Goal: Task Accomplishment & Management: Use online tool/utility

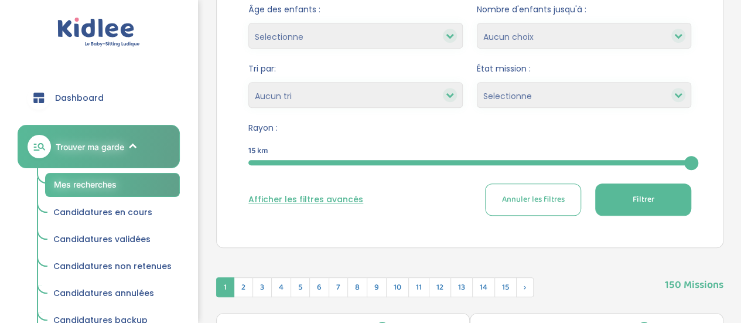
scroll to position [245, 0]
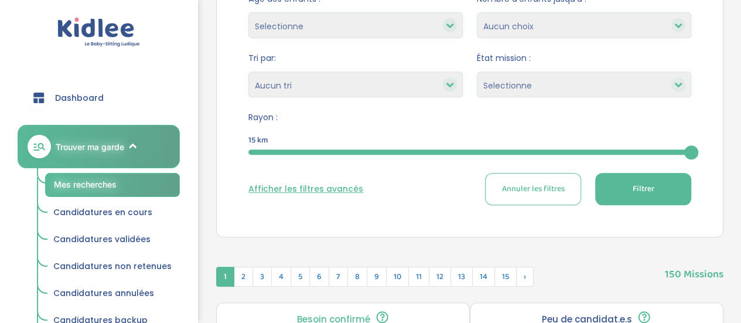
click at [328, 188] on button "Afficher les filtres avancés" at bounding box center [305, 189] width 115 height 12
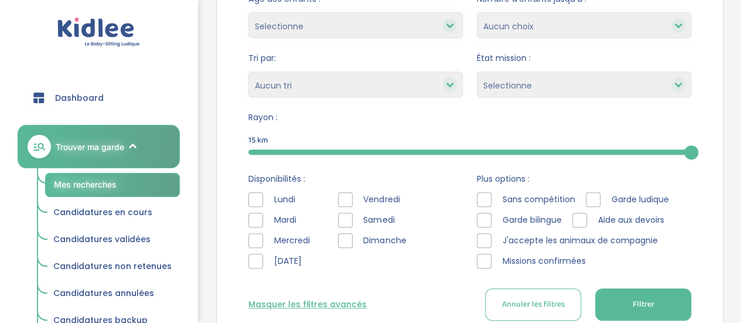
click at [340, 241] on div at bounding box center [345, 240] width 15 height 15
click at [341, 226] on div at bounding box center [345, 220] width 15 height 15
click at [346, 201] on div at bounding box center [345, 199] width 15 height 15
click at [347, 234] on div at bounding box center [345, 240] width 15 height 15
click at [640, 303] on span "Filtrer" at bounding box center [643, 304] width 22 height 12
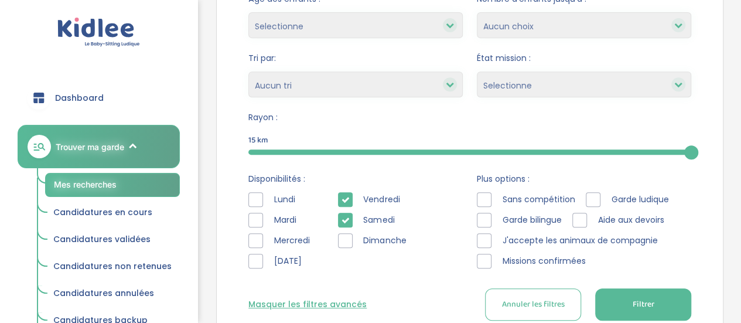
drag, startPoint x: 640, startPoint y: 303, endPoint x: 706, endPoint y: 207, distance: 116.5
click at [706, 207] on div "Lieu : 81 Avenue de la Paix, Fresnes, France Langues : Choix de langues Alleman…" at bounding box center [470, 128] width 478 height 419
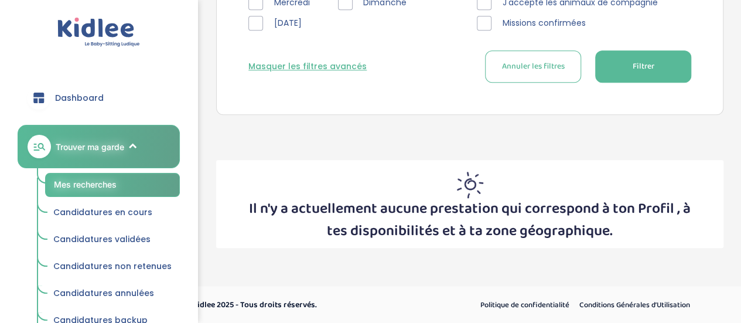
scroll to position [258, 0]
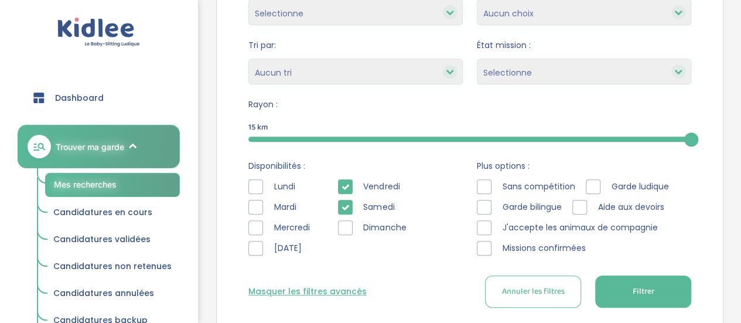
click at [347, 213] on div at bounding box center [345, 207] width 15 height 15
click at [639, 296] on span "Filtrer" at bounding box center [643, 291] width 22 height 12
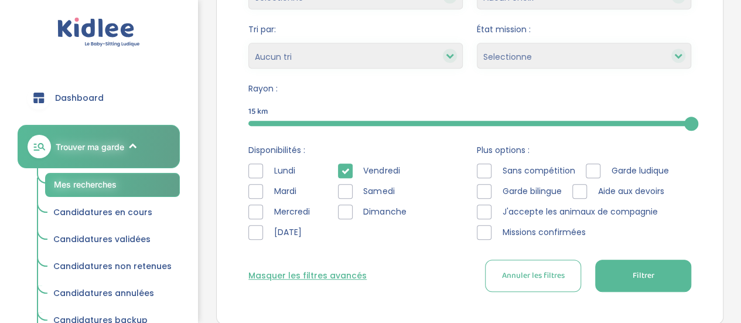
scroll to position [342, 0]
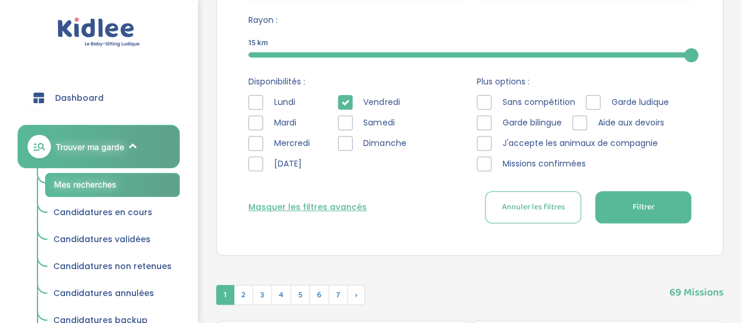
click at [253, 160] on div at bounding box center [255, 163] width 15 height 15
click at [655, 192] on button "Filtrer" at bounding box center [643, 207] width 96 height 32
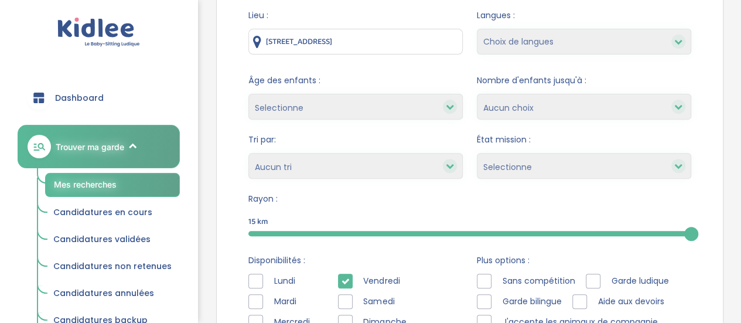
scroll to position [148, 0]
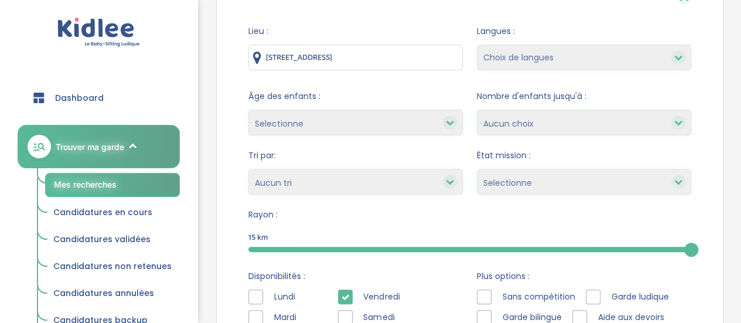
click at [389, 58] on input "81 Avenue de la Paix, Fresnes, France" at bounding box center [355, 58] width 214 height 26
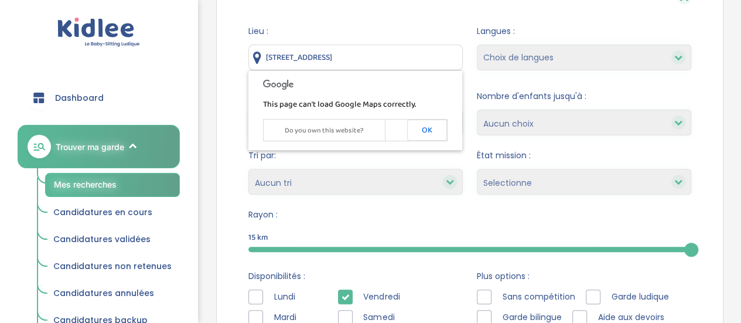
click at [389, 58] on input "81 Avenue de la Paix, Fresnes, France" at bounding box center [355, 58] width 214 height 26
click at [312, 60] on input "11 rue magelln" at bounding box center [355, 58] width 214 height 26
type input "11 rue magellan"
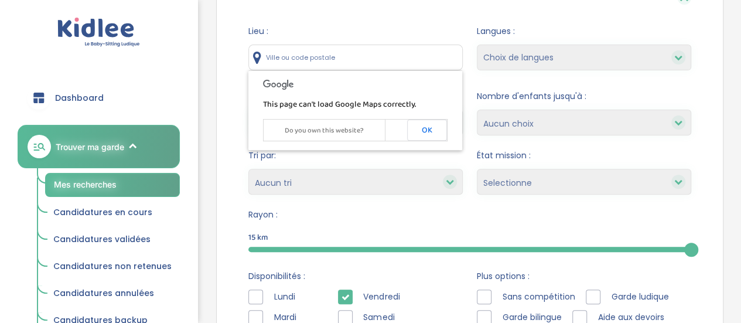
click at [323, 60] on input "text" at bounding box center [355, 58] width 214 height 26
click at [467, 128] on form "Lieu : Langues : Choix de langues Allemand Anglais Espagnol Italien Russe Franç…" at bounding box center [469, 221] width 443 height 392
click at [429, 131] on button "OK" at bounding box center [427, 129] width 40 height 21
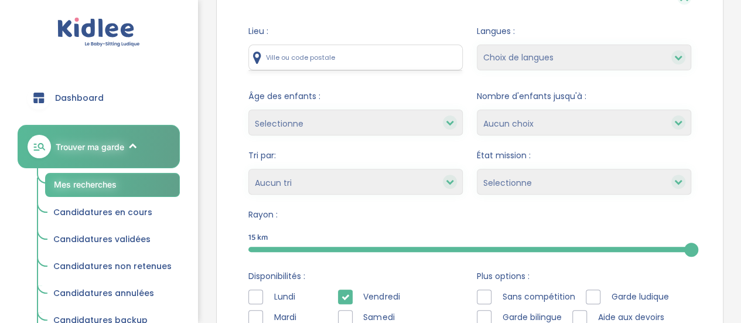
click at [374, 59] on input "text" at bounding box center [355, 58] width 214 height 26
type input "11 rue magellan"
type input "1"
click at [299, 63] on input "text" at bounding box center [355, 58] width 214 height 26
type input "&"
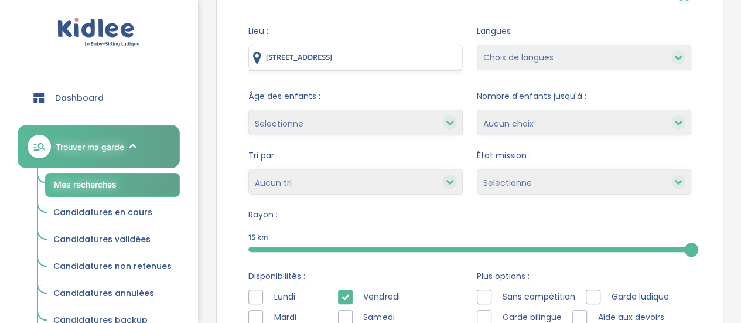
type input "12 rue de magellan"
click at [295, 57] on input "text" at bounding box center [355, 58] width 214 height 26
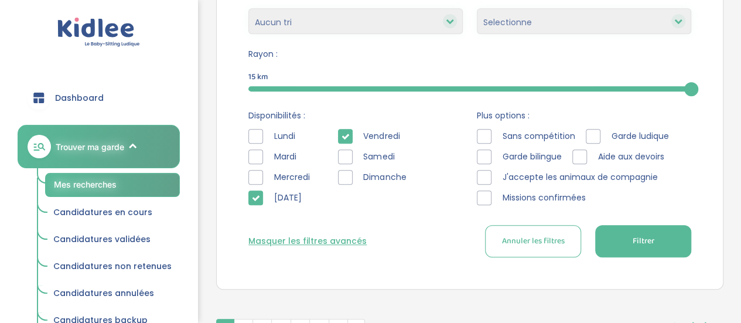
scroll to position [323, 0]
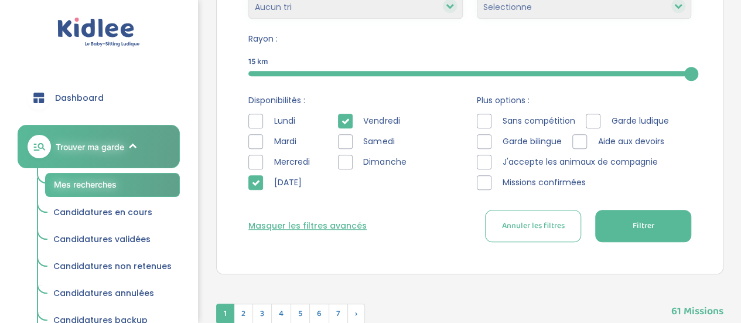
type input "12 rue de magellan"
click at [635, 234] on button "Filtrer" at bounding box center [643, 226] width 96 height 32
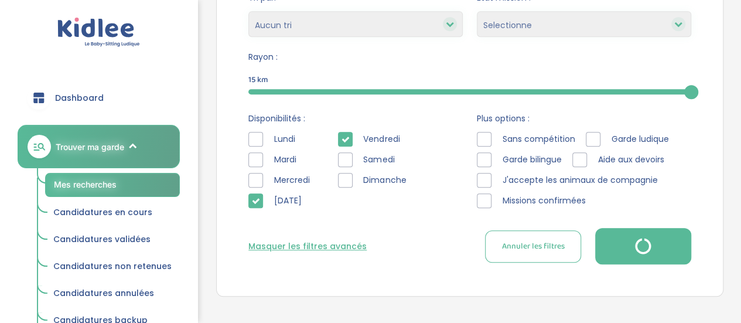
scroll to position [316, 0]
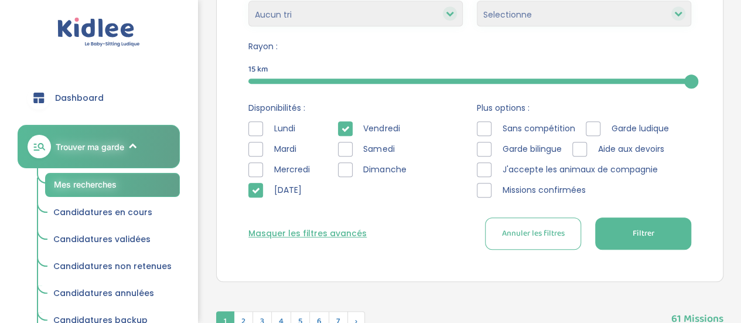
click at [252, 186] on icon at bounding box center [256, 190] width 8 height 8
click at [343, 130] on icon at bounding box center [345, 129] width 8 height 8
click at [250, 190] on div at bounding box center [255, 190] width 15 height 15
click at [352, 121] on div "Vendredi" at bounding box center [374, 128] width 73 height 15
click at [348, 125] on div at bounding box center [345, 128] width 15 height 15
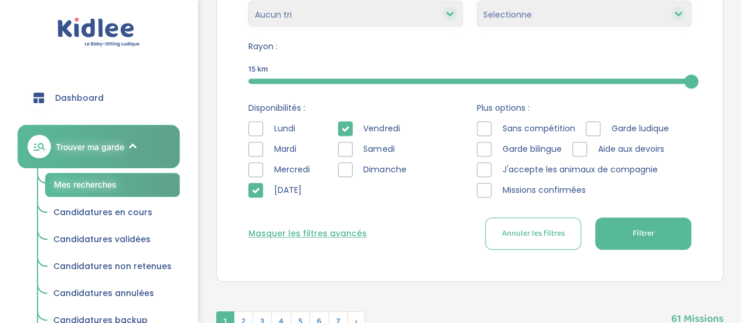
click at [347, 152] on div at bounding box center [345, 149] width 15 height 15
click at [640, 250] on div "Lieu : 12 rue de magellan Langues : Choix de langues Allemand Anglais Espagnol …" at bounding box center [470, 57] width 478 height 419
click at [646, 238] on span "Filtrer" at bounding box center [643, 233] width 22 height 12
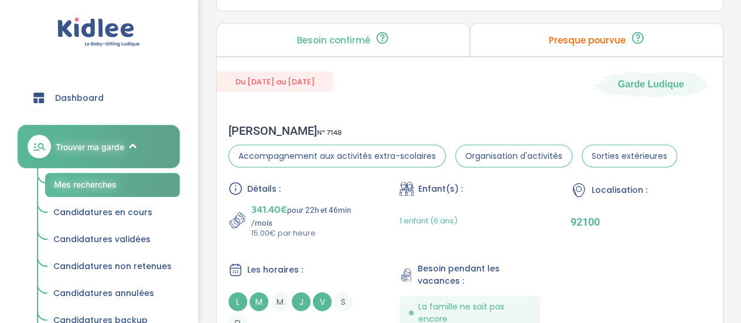
scroll to position [3729, 0]
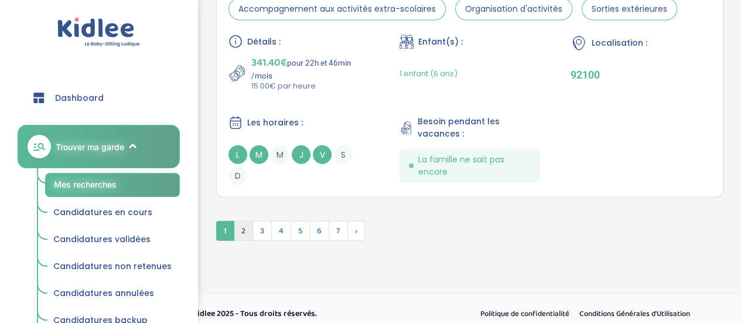
click at [241, 221] on span "2" at bounding box center [243, 231] width 19 height 20
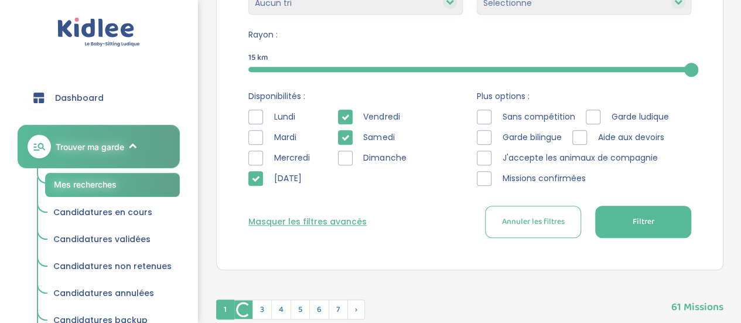
scroll to position [233, 0]
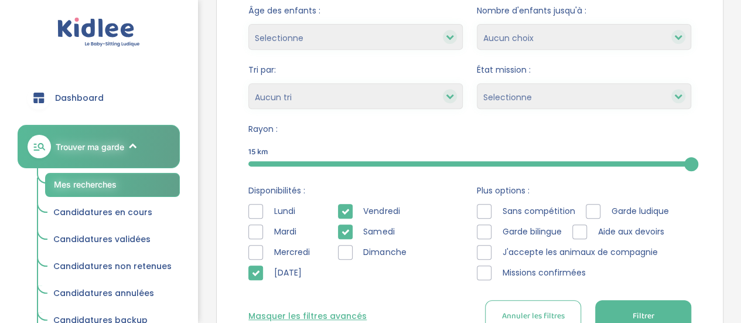
click at [650, 308] on button "Filtrer" at bounding box center [643, 316] width 96 height 32
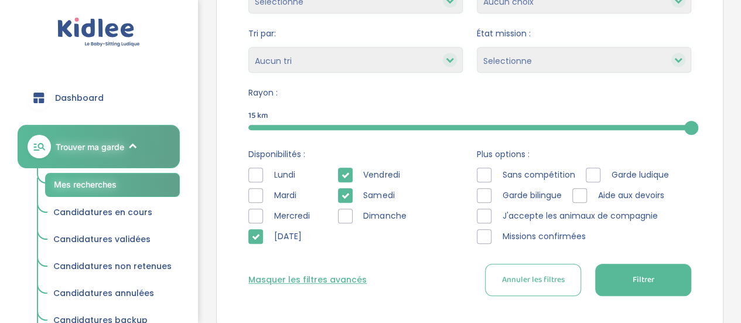
scroll to position [258, 0]
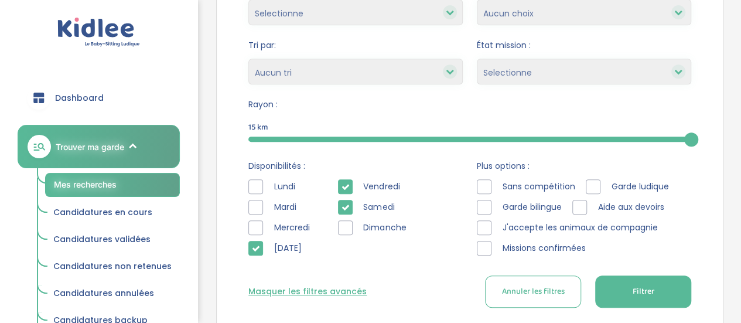
click at [351, 193] on div "Vendredi" at bounding box center [374, 186] width 73 height 15
click at [350, 203] on div at bounding box center [345, 207] width 15 height 15
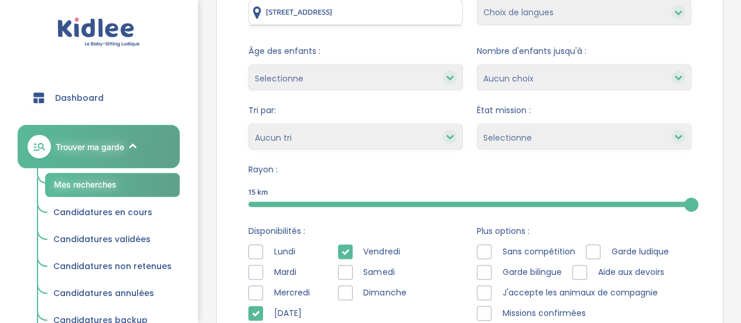
scroll to position [244, 0]
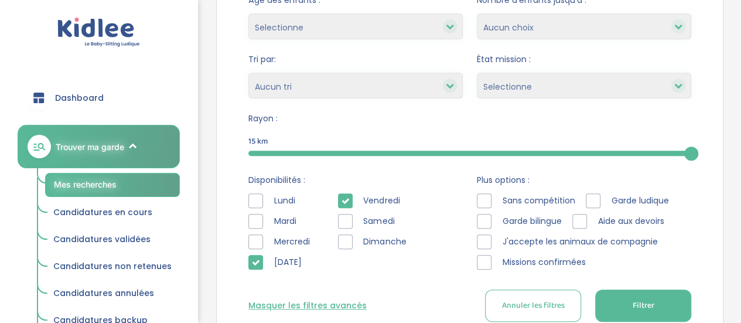
click at [665, 301] on button "Filtrer" at bounding box center [643, 305] width 96 height 32
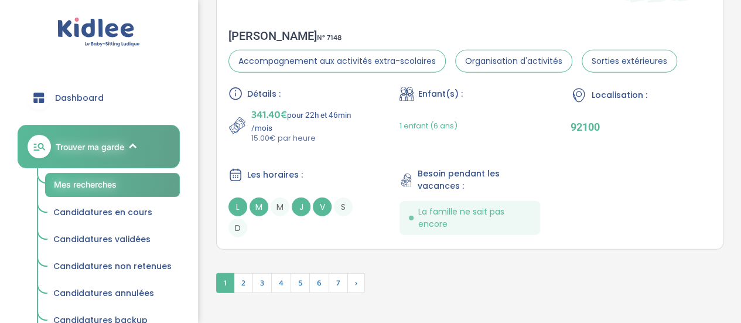
scroll to position [3729, 0]
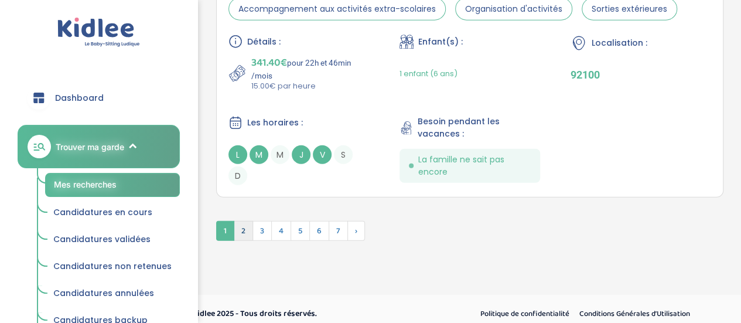
click at [244, 227] on span "2" at bounding box center [243, 231] width 19 height 20
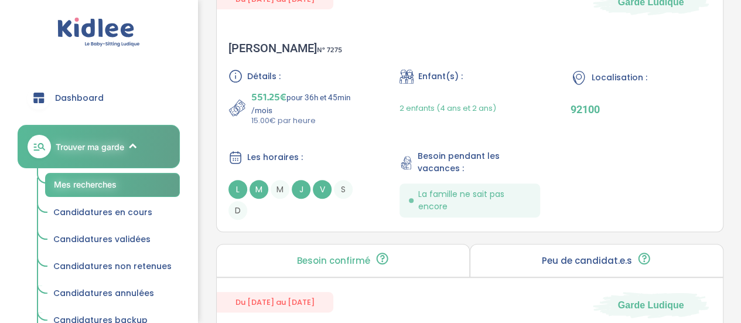
scroll to position [3723, 0]
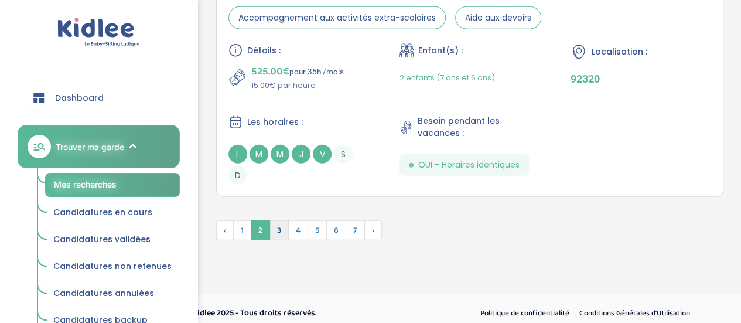
click at [282, 220] on span "3" at bounding box center [278, 230] width 19 height 20
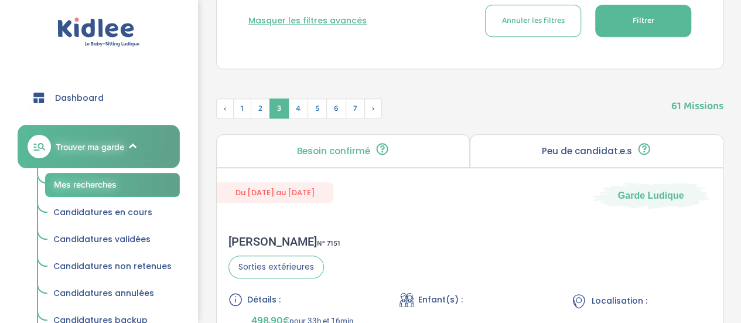
scroll to position [555, 0]
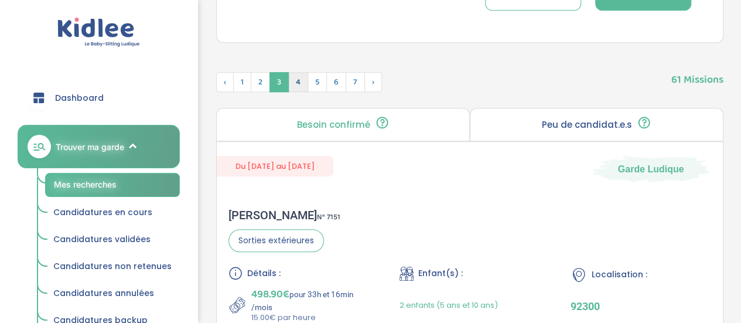
click at [296, 77] on span "4" at bounding box center [298, 82] width 20 height 20
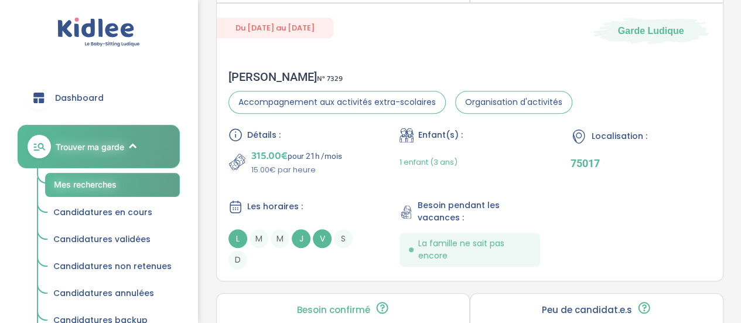
scroll to position [2686, 0]
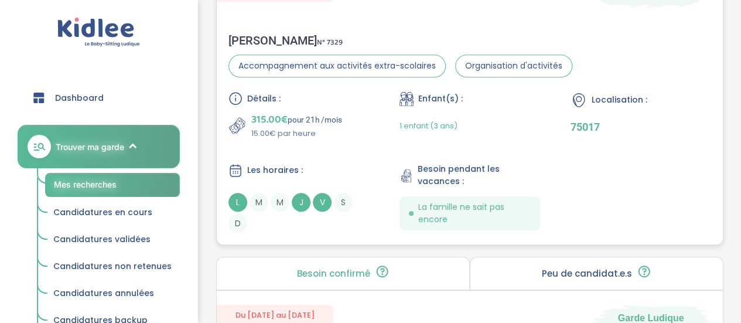
click at [578, 134] on div "Détails : 315.00€ pour 21h /mois 15.00€ par heure Enfant(s) : 1 enfant (3 ans) …" at bounding box center [469, 161] width 483 height 141
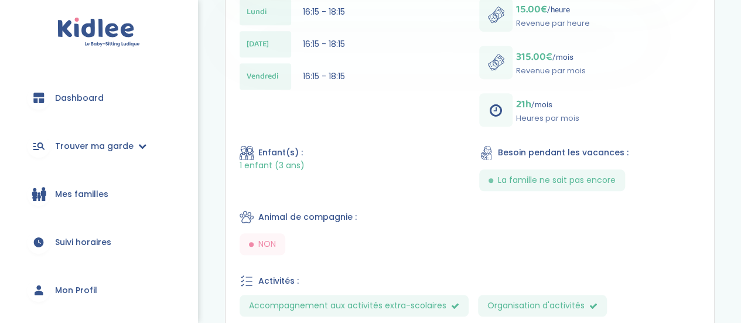
scroll to position [412, 0]
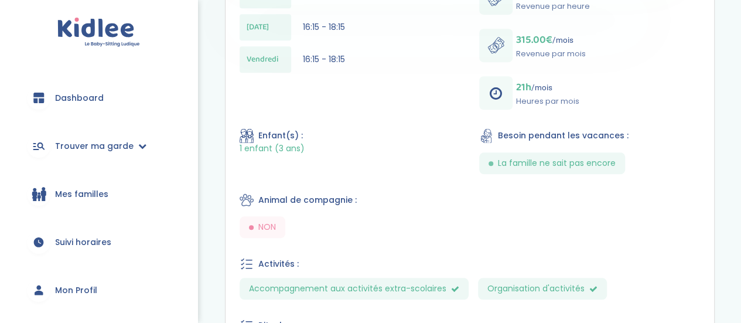
click at [740, 192] on html "trouver ma garde Dashboard Mon profil Mes famille Mes documents Dashboard Trouv…" at bounding box center [370, 44] width 741 height 912
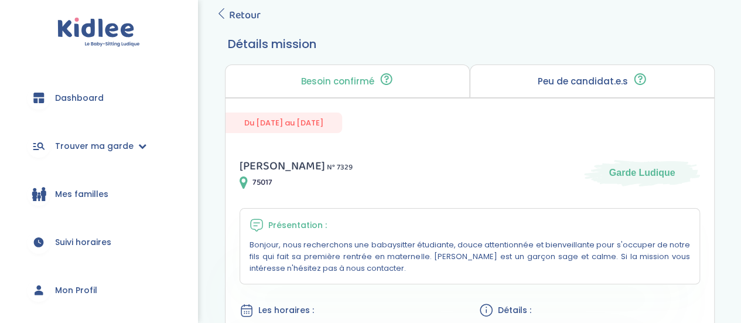
scroll to position [69, 0]
click at [234, 17] on span "Retour" at bounding box center [245, 14] width 32 height 16
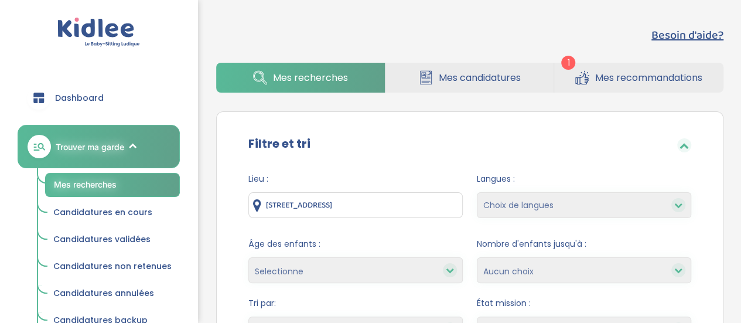
click at [626, 90] on link "Mes recommandations" at bounding box center [638, 78] width 169 height 30
click at [631, 74] on span "Mes recommandations" at bounding box center [648, 77] width 107 height 15
click at [614, 77] on span "Mes recommandations" at bounding box center [648, 77] width 107 height 15
click at [584, 76] on icon at bounding box center [581, 79] width 13 height 12
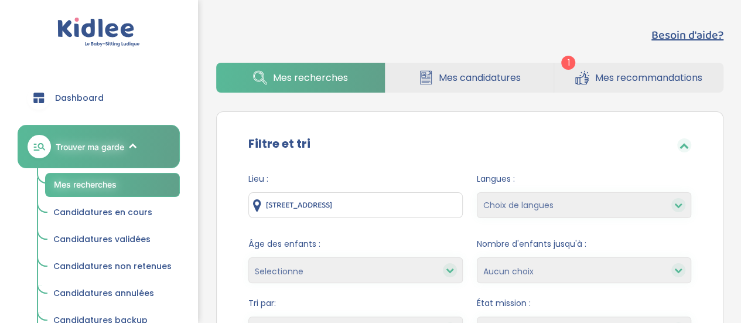
click at [584, 76] on icon at bounding box center [581, 79] width 13 height 12
click at [555, 72] on link "Mes recommandations" at bounding box center [638, 78] width 169 height 30
click at [501, 73] on span "Mes candidatures" at bounding box center [480, 77] width 82 height 15
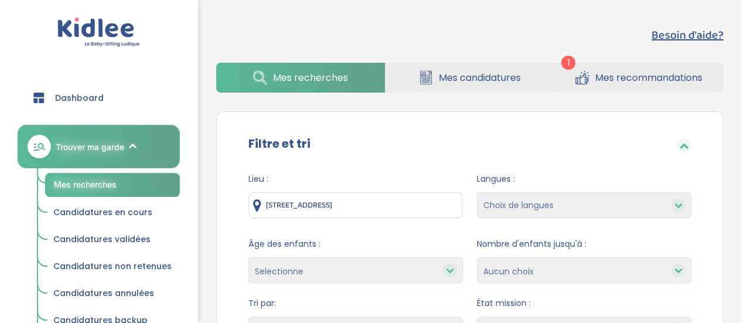
click at [612, 78] on span "Mes recommandations" at bounding box center [648, 77] width 107 height 15
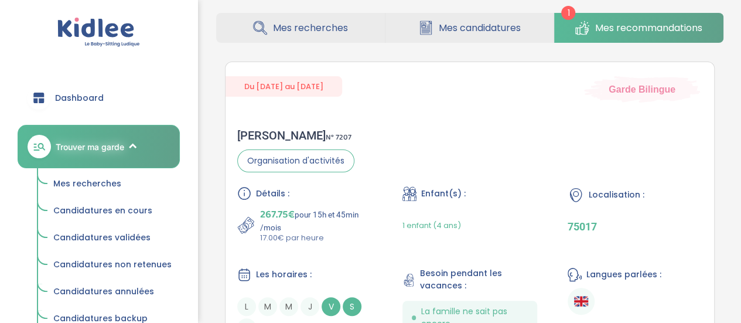
drag, startPoint x: 749, startPoint y: 51, endPoint x: 744, endPoint y: 95, distance: 44.2
click at [740, 95] on html "trouver ma garde Dashboard Mon profil Mes famille Mes documents Dashboard Trouv…" at bounding box center [370, 189] width 741 height 478
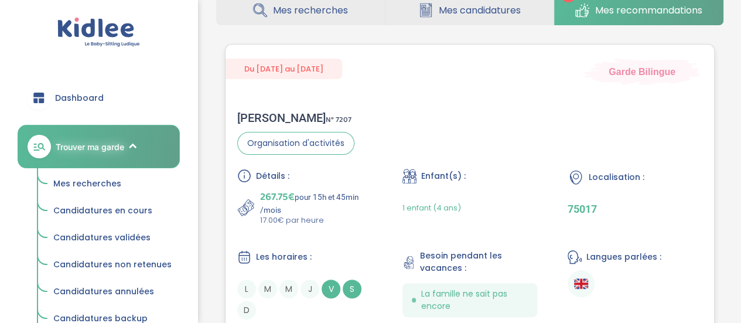
click at [565, 141] on div "Sabah F . N° 7207 Organisation d'activités Détails : 267.75€ pour 15h et 45min …" at bounding box center [470, 215] width 489 height 232
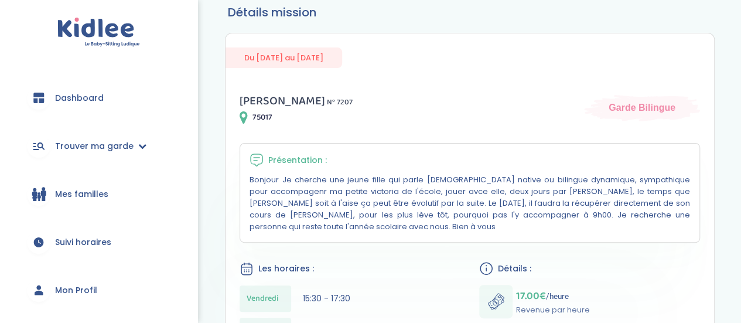
scroll to position [89, 0]
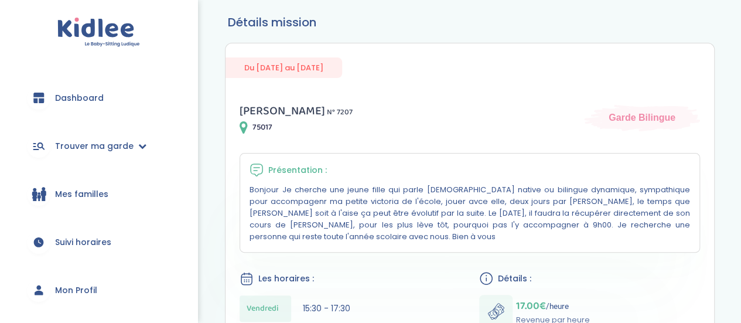
drag, startPoint x: 749, startPoint y: 91, endPoint x: 726, endPoint y: 122, distance: 39.0
